Goal: Information Seeking & Learning: Learn about a topic

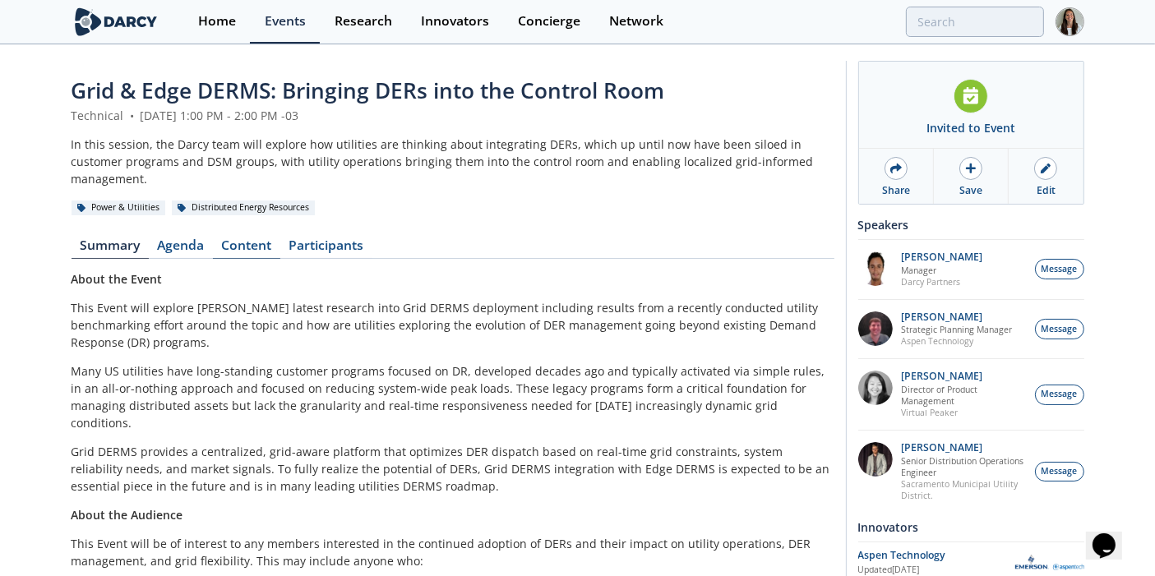
click at [249, 239] on link "Content" at bounding box center [246, 249] width 67 height 20
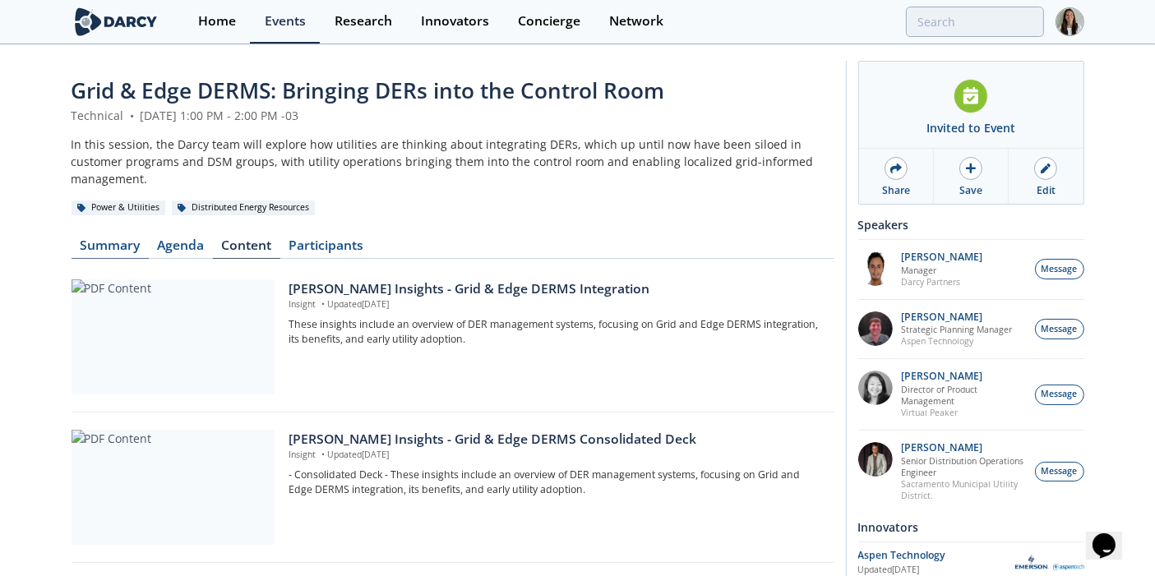
click at [110, 239] on link "Summary" at bounding box center [110, 249] width 77 height 20
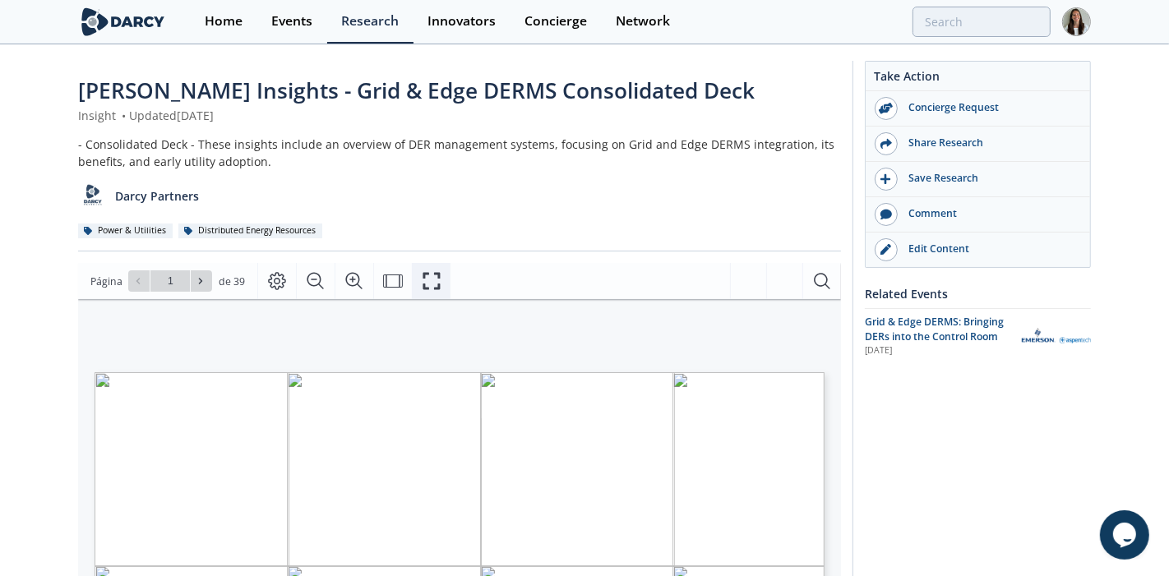
click at [424, 279] on icon "Fullscreen" at bounding box center [432, 281] width 20 height 20
click at [423, 274] on icon "Fullscreen" at bounding box center [431, 281] width 17 height 17
